Goal: Transaction & Acquisition: Purchase product/service

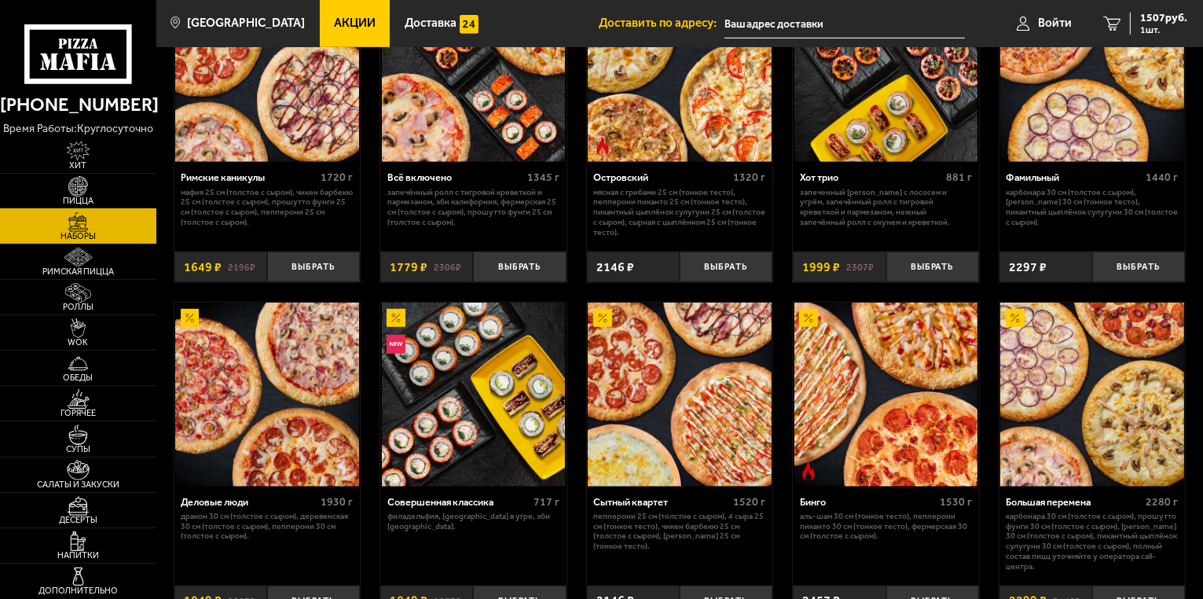
type input "[STREET_ADDRESS]"
click at [84, 190] on img at bounding box center [78, 186] width 48 height 20
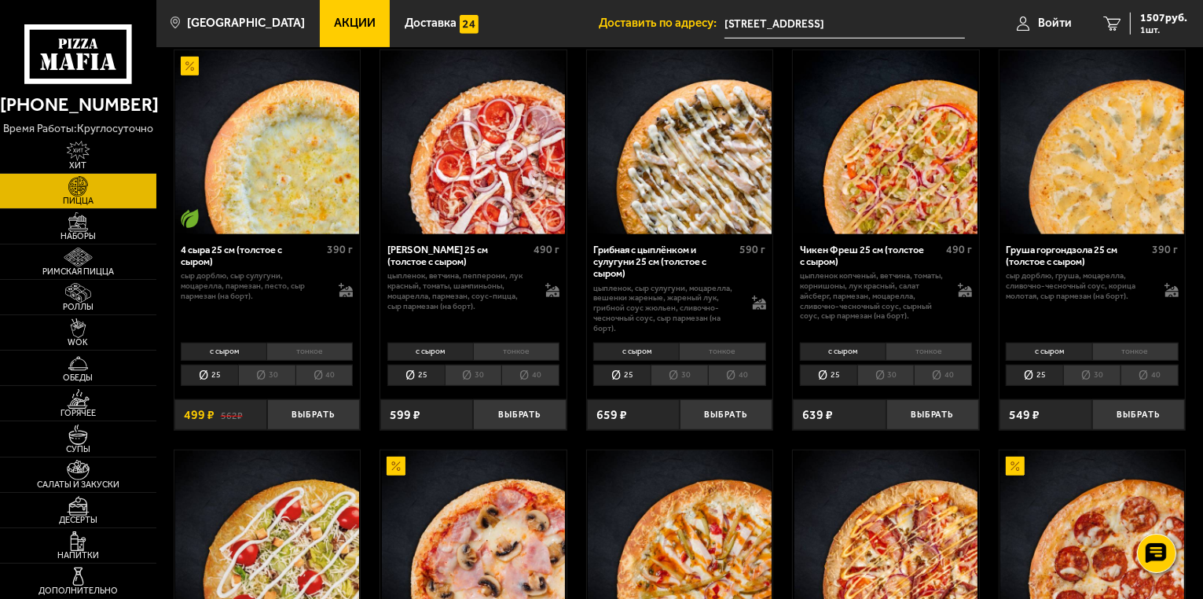
scroll to position [880, 0]
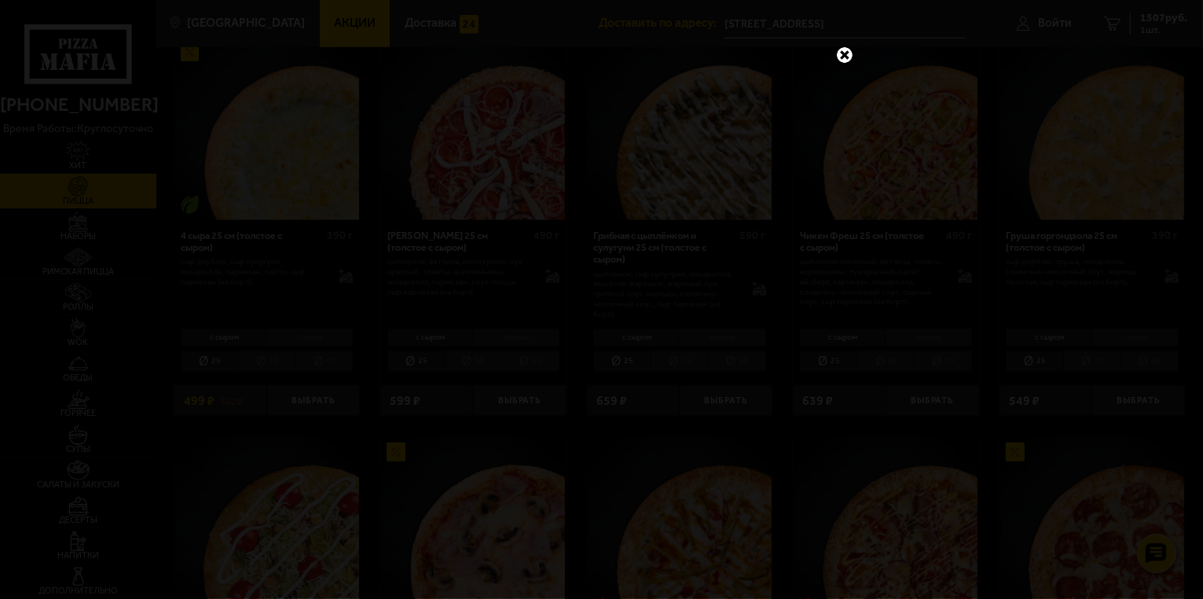
click at [847, 51] on link at bounding box center [845, 55] width 20 height 20
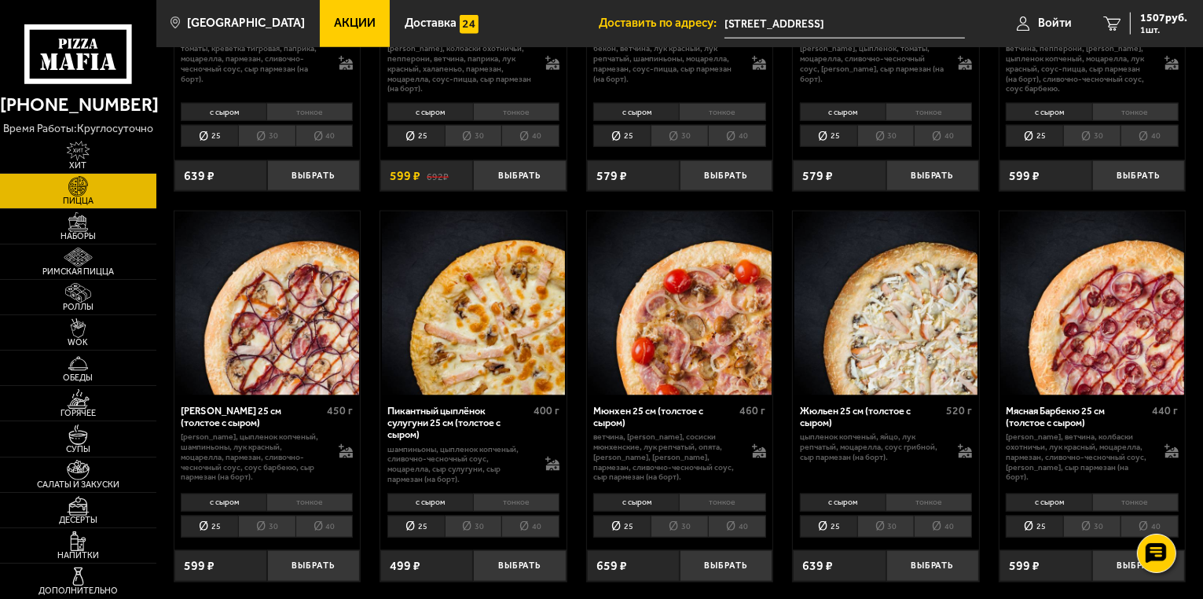
scroll to position [1887, 0]
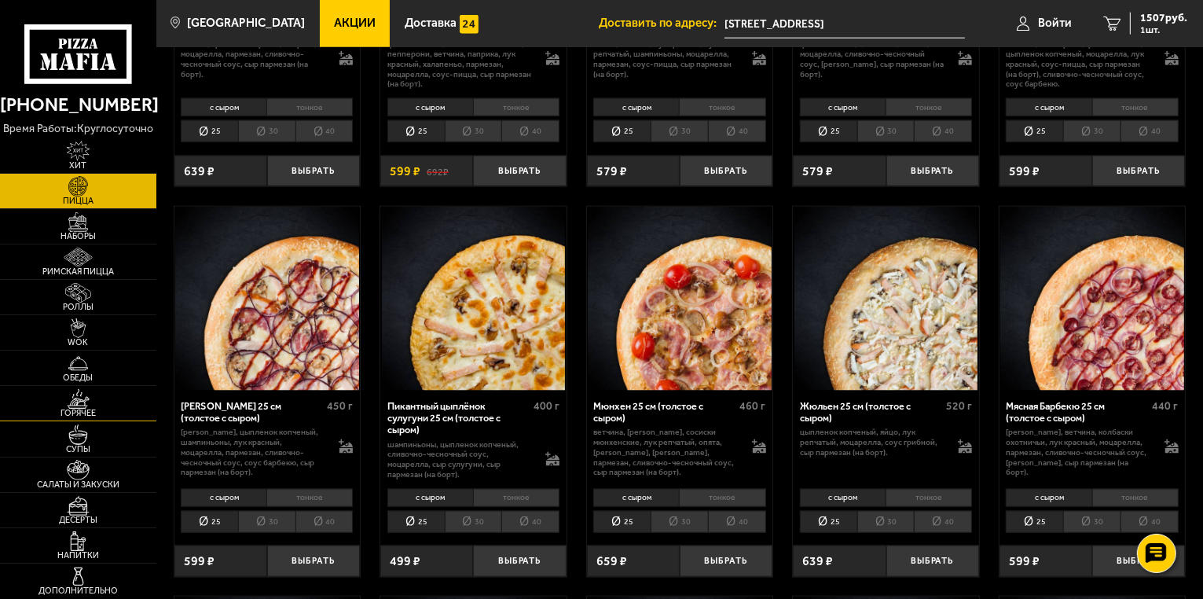
click at [91, 402] on img at bounding box center [78, 399] width 48 height 20
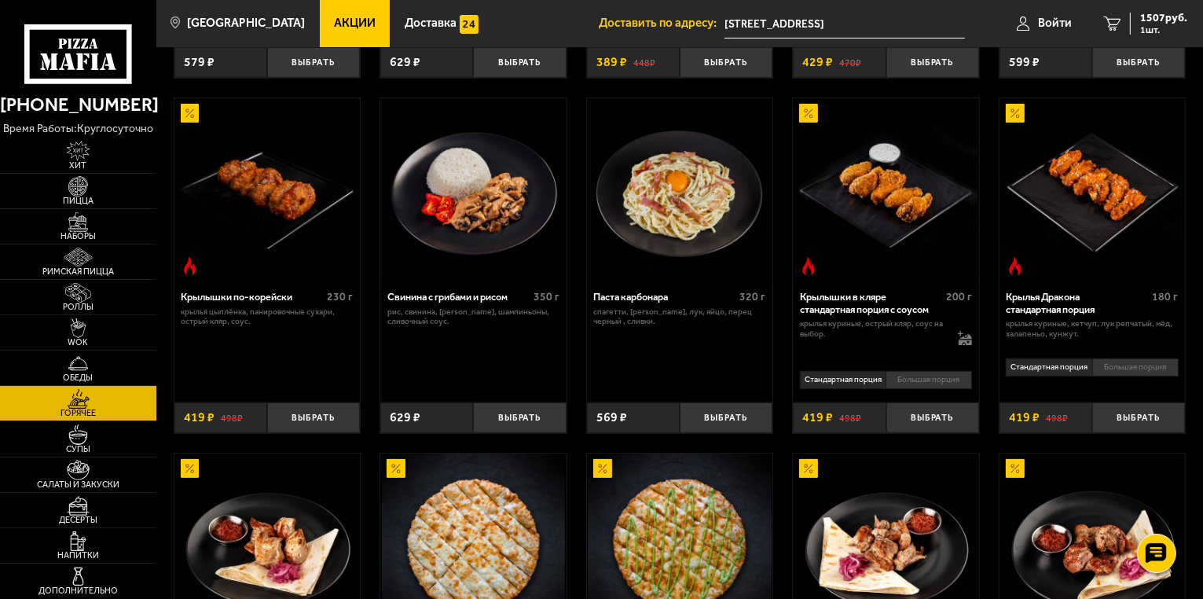
scroll to position [377, 0]
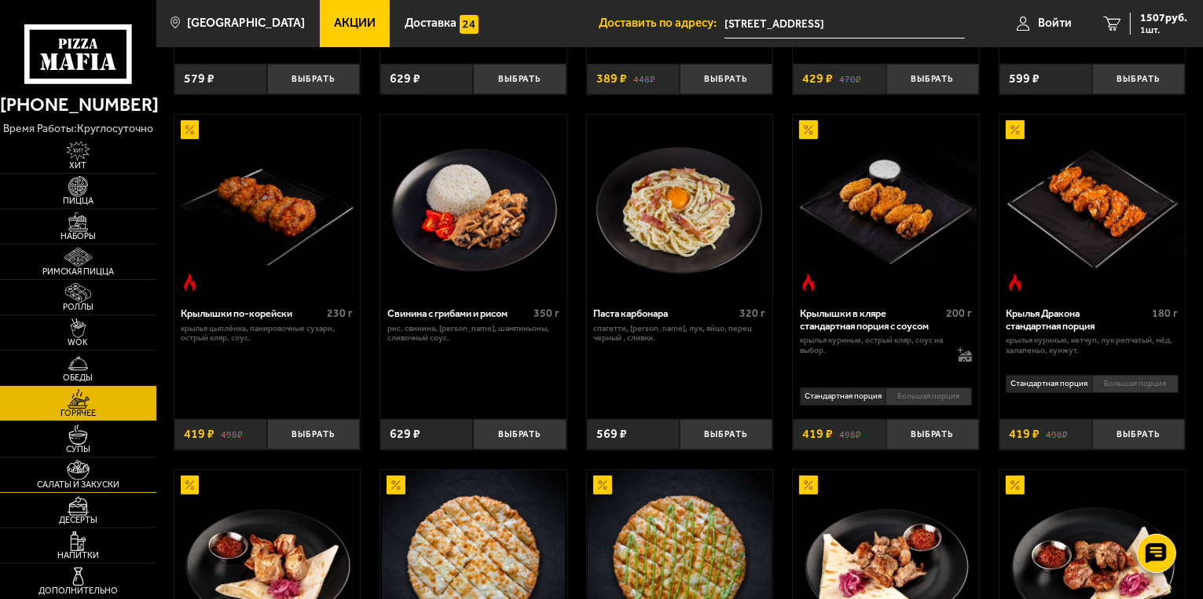
click at [91, 475] on img at bounding box center [78, 470] width 48 height 20
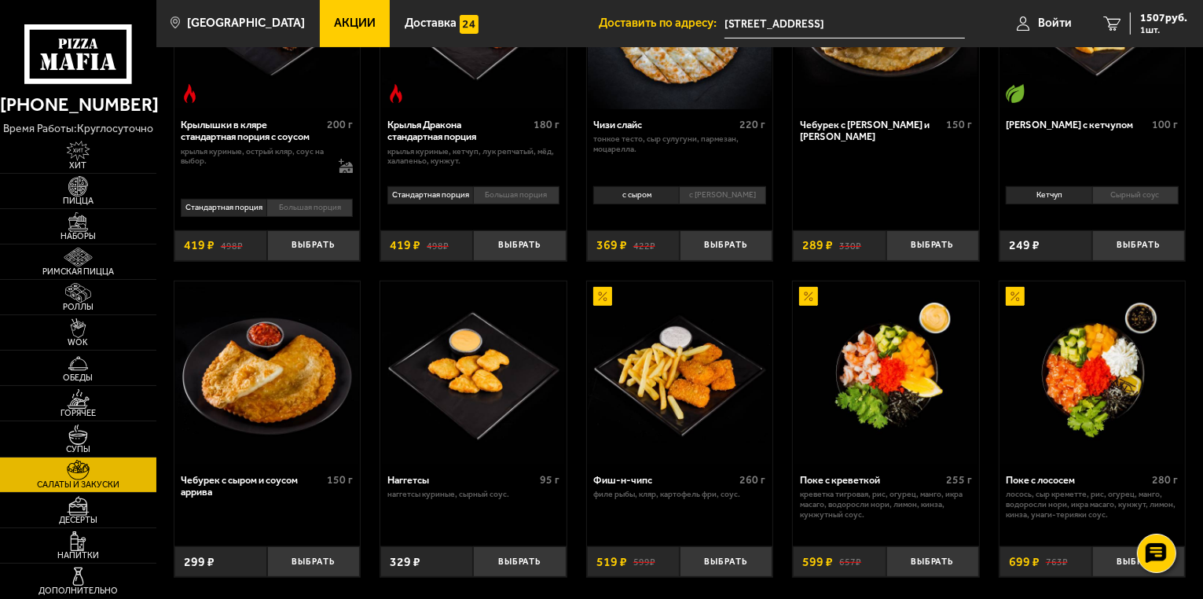
scroll to position [629, 0]
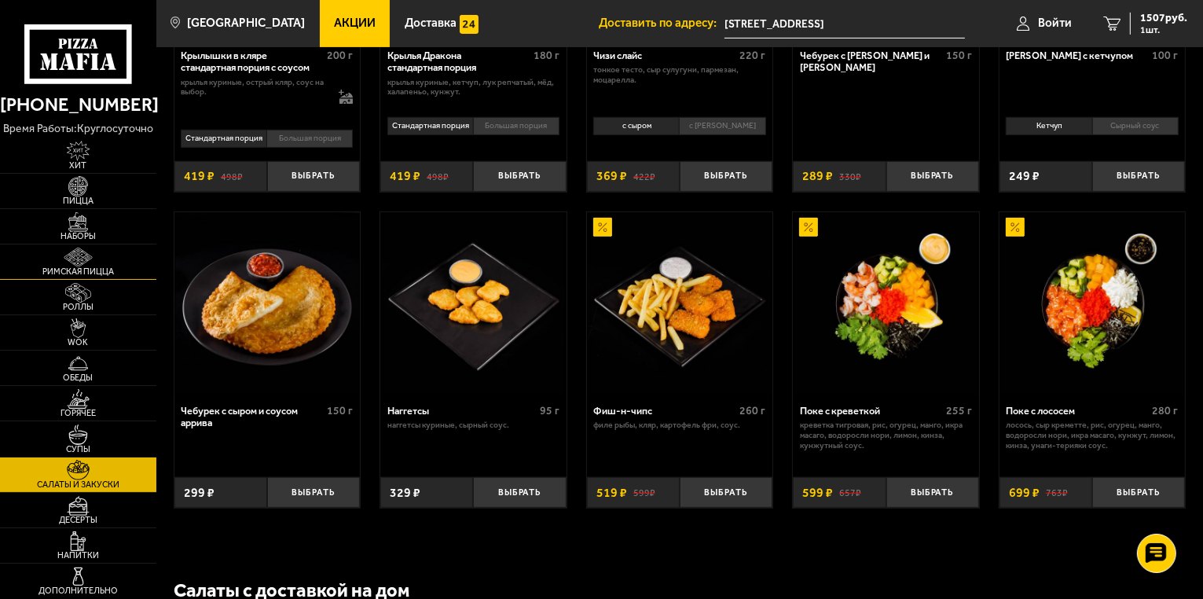
click at [93, 262] on img at bounding box center [78, 258] width 48 height 20
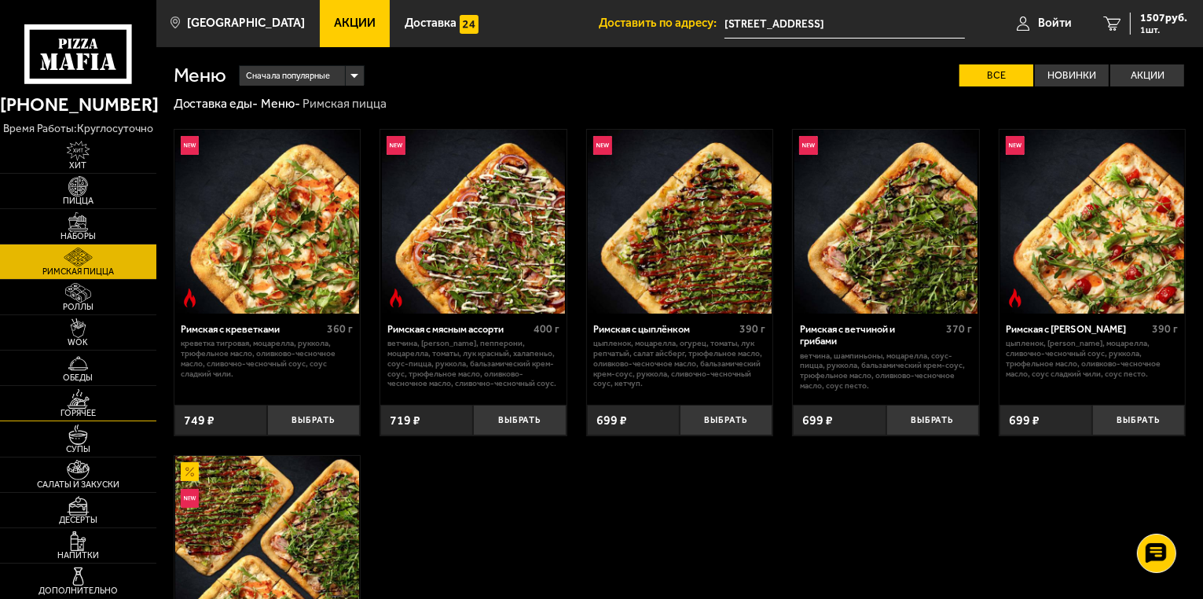
click at [84, 406] on img at bounding box center [78, 399] width 48 height 20
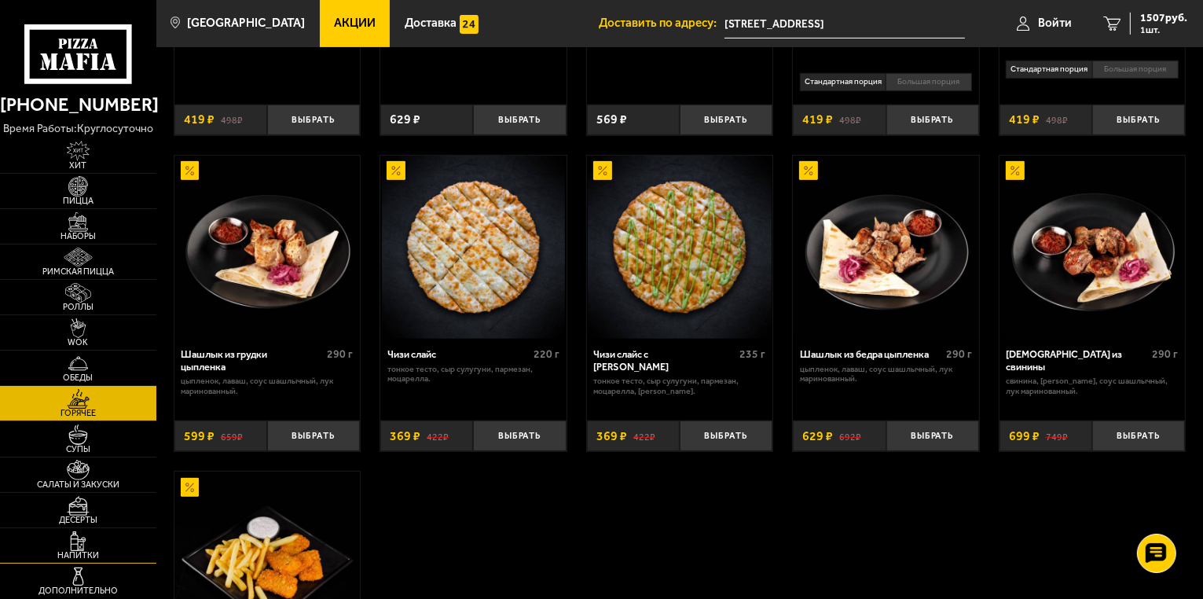
scroll to position [755, 0]
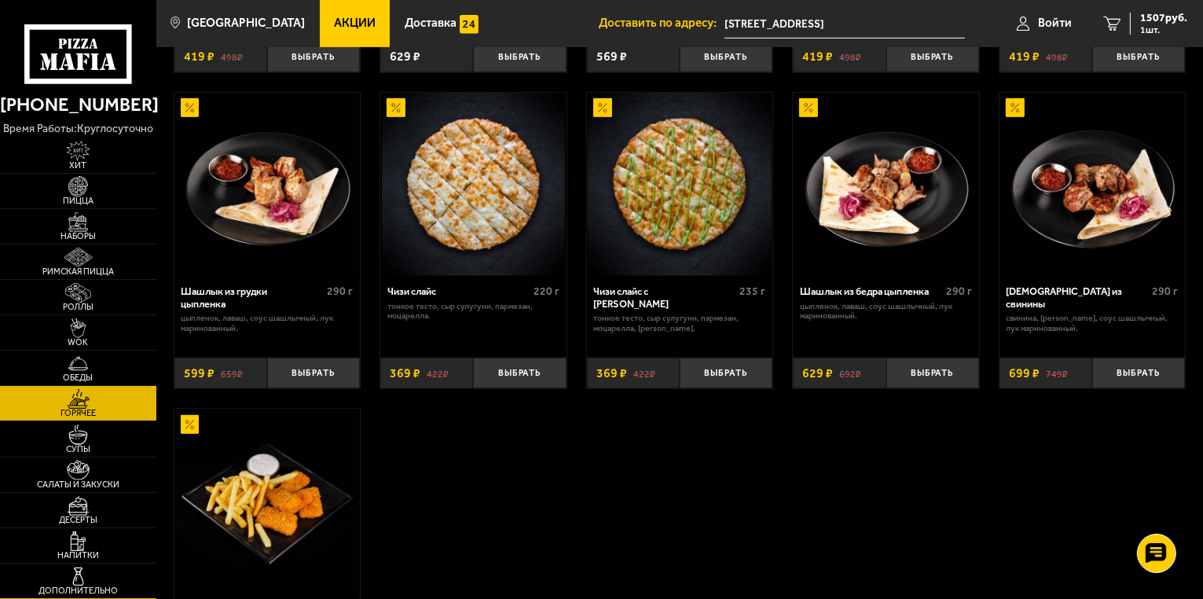
click at [81, 582] on img at bounding box center [78, 577] width 48 height 20
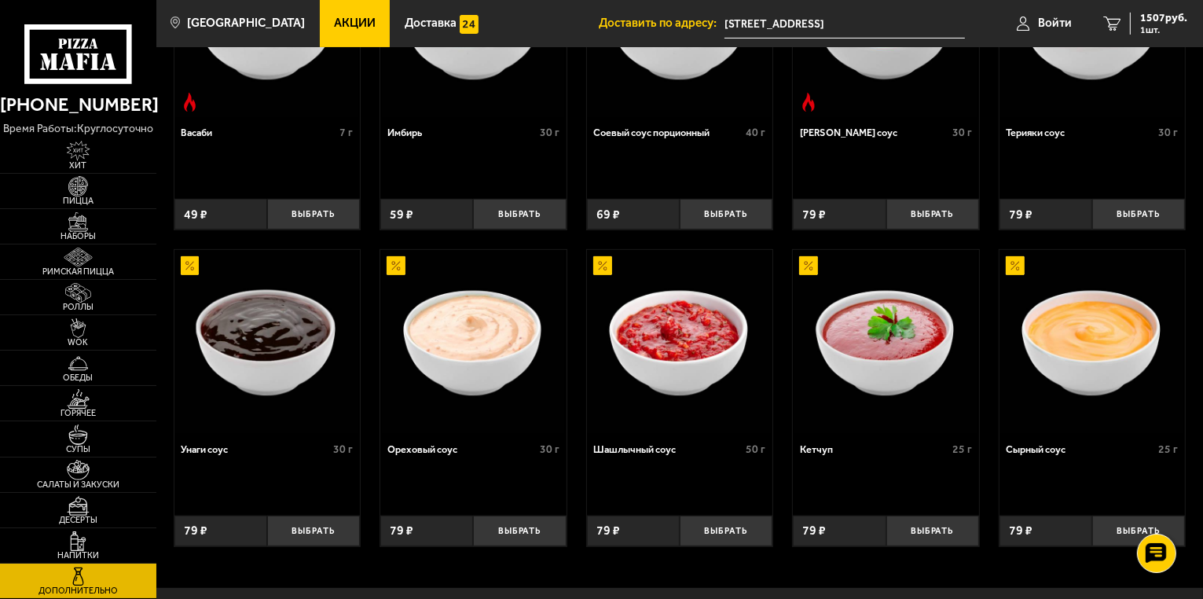
scroll to position [479, 0]
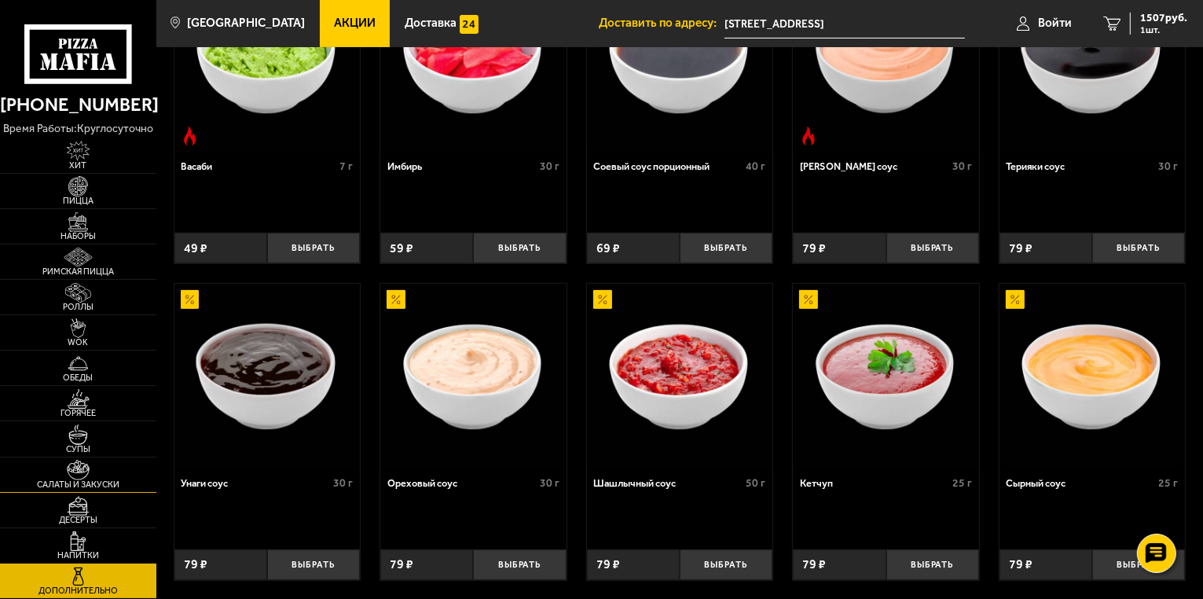
click at [94, 472] on img at bounding box center [78, 470] width 48 height 20
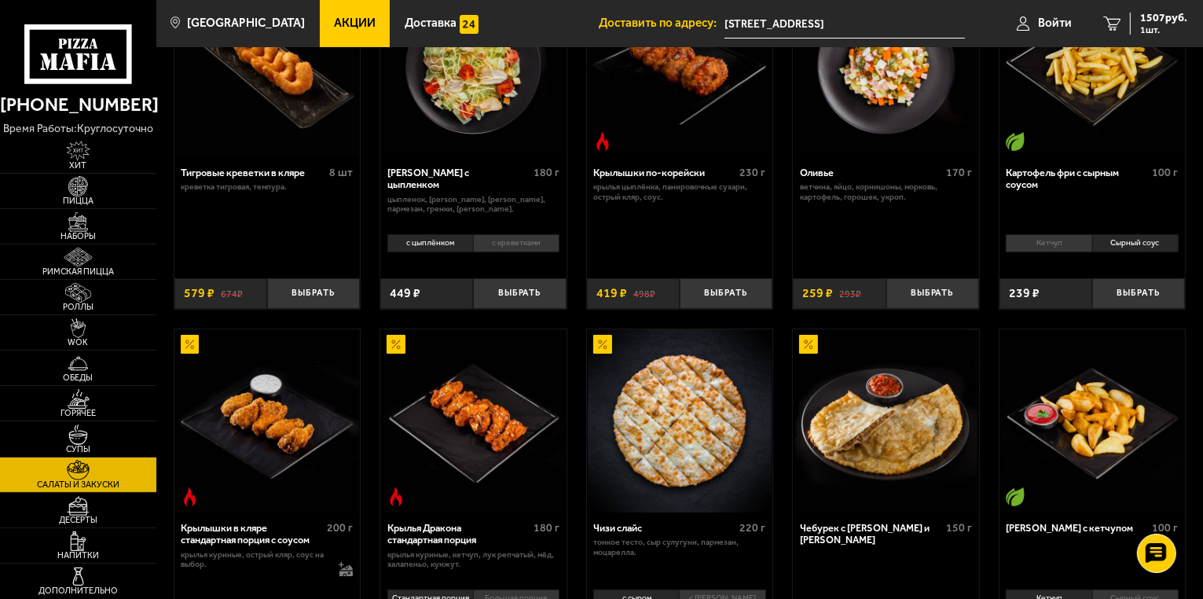
scroll to position [189, 0]
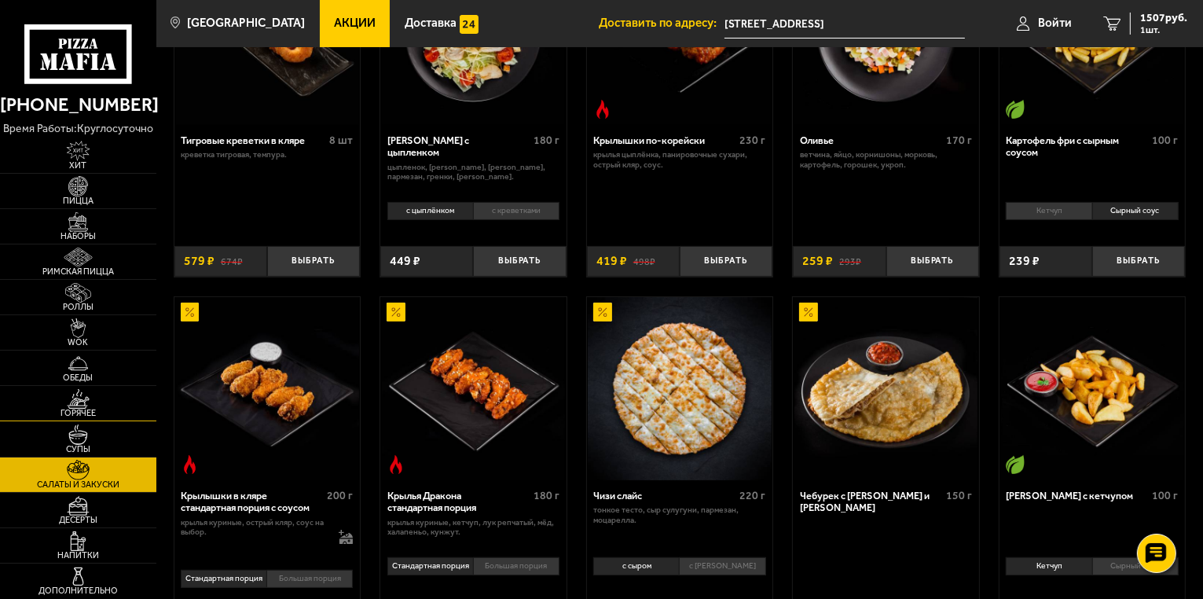
drag, startPoint x: 96, startPoint y: 406, endPoint x: 116, endPoint y: 403, distance: 20.6
click at [96, 404] on img at bounding box center [78, 399] width 48 height 20
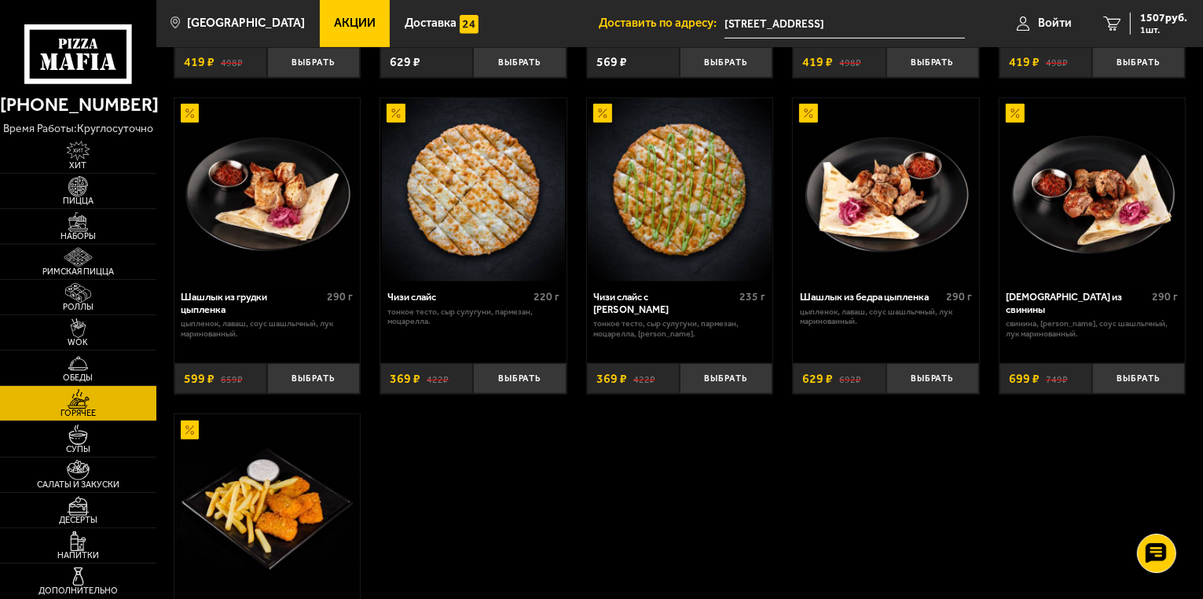
scroll to position [739, 0]
